Goal: Task Accomplishment & Management: Manage account settings

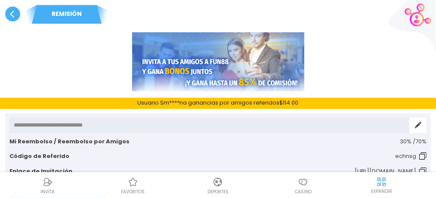
click at [12, 15] on use at bounding box center [12, 13] width 15 height 15
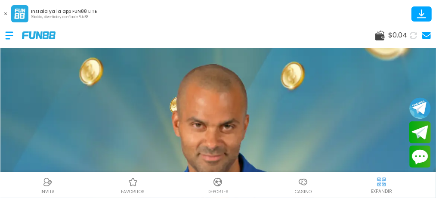
click at [414, 35] on icon at bounding box center [413, 35] width 8 height 8
click at [414, 35] on icon at bounding box center [413, 35] width 7 height 7
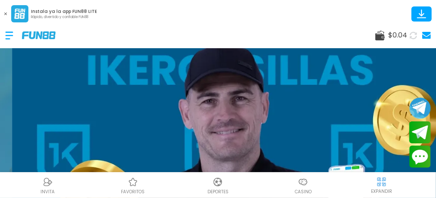
click at [6, 31] on div at bounding box center [13, 35] width 17 height 25
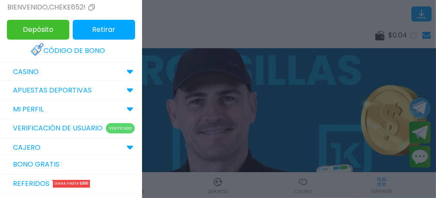
scroll to position [6, 0]
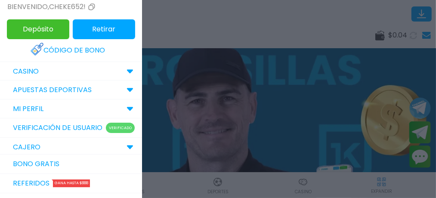
click at [82, 170] on link "Bono Gratis" at bounding box center [71, 164] width 142 height 19
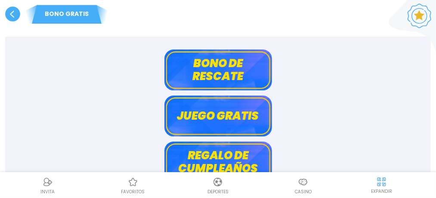
click at [9, 15] on use at bounding box center [12, 13] width 15 height 15
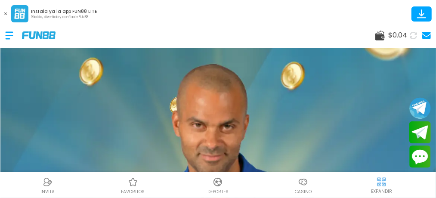
click at [9, 36] on div at bounding box center [13, 35] width 17 height 25
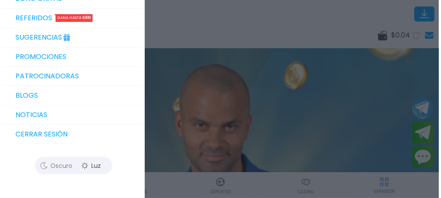
scroll to position [210, 0]
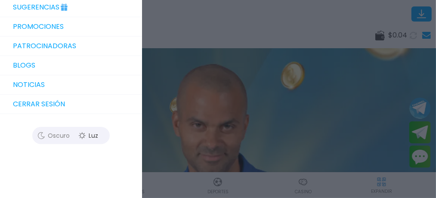
click at [47, 114] on button "Cerrar sesión" at bounding box center [71, 104] width 142 height 19
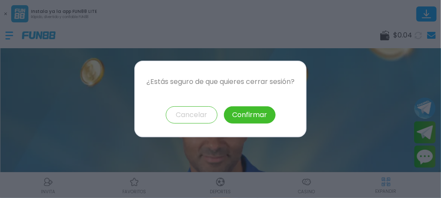
click at [246, 119] on button "Confirmar" at bounding box center [250, 114] width 52 height 17
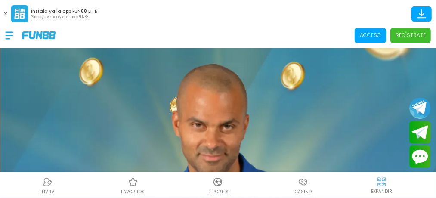
click at [367, 30] on span "Acceso" at bounding box center [370, 35] width 31 height 15
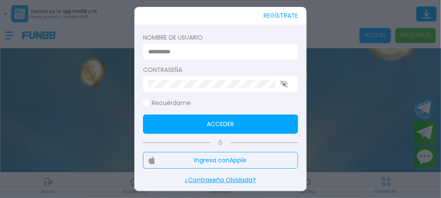
click at [221, 45] on div at bounding box center [220, 51] width 155 height 15
click at [223, 54] on input at bounding box center [217, 51] width 139 height 9
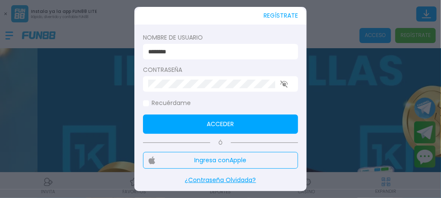
drag, startPoint x: 174, startPoint y: 50, endPoint x: 168, endPoint y: 50, distance: 6.0
click at [168, 50] on input "********" at bounding box center [217, 51] width 139 height 9
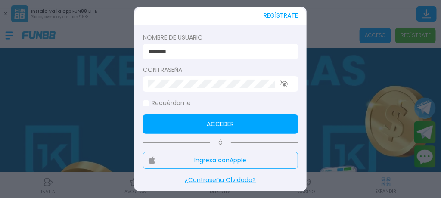
click at [168, 50] on input "********" at bounding box center [217, 51] width 139 height 9
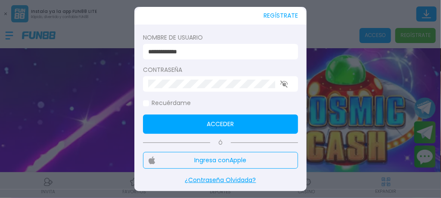
click button "Acceder" at bounding box center [220, 123] width 155 height 19
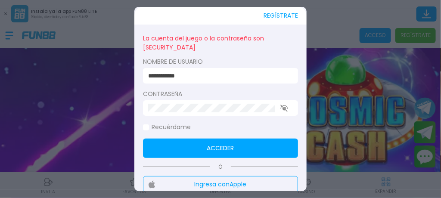
click at [165, 77] on input "**********" at bounding box center [217, 75] width 139 height 9
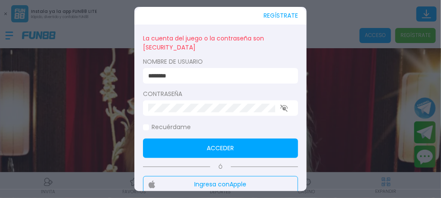
type input "********"
click button "Acceder" at bounding box center [220, 148] width 155 height 19
